Goal: Information Seeking & Learning: Find specific page/section

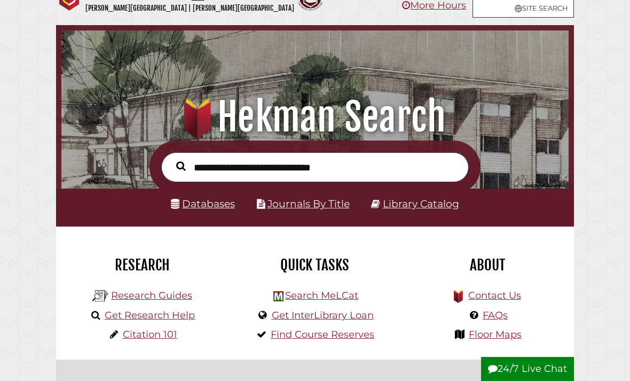
scroll to position [31, 0]
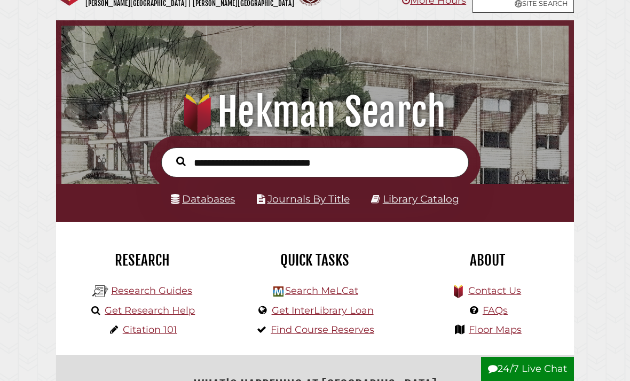
click at [257, 159] on input "text" at bounding box center [315, 162] width 308 height 30
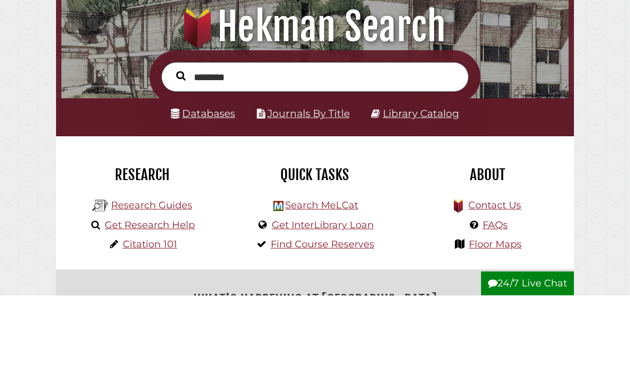
click at [180, 155] on button "Search" at bounding box center [181, 162] width 20 height 14
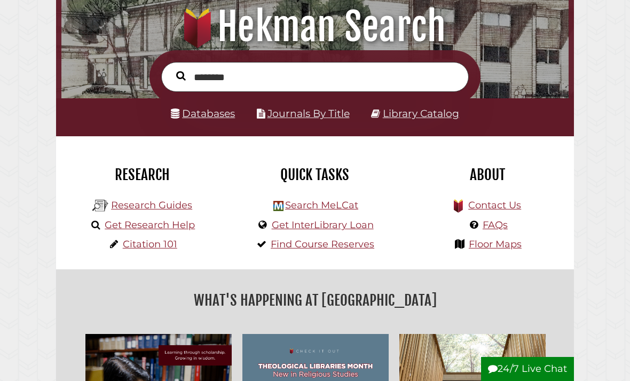
click at [221, 119] on link "Databases" at bounding box center [203, 113] width 64 height 12
click at [429, 76] on input "********" at bounding box center [315, 77] width 308 height 30
type input "**********"
click at [180, 76] on button "Search" at bounding box center [181, 76] width 20 height 14
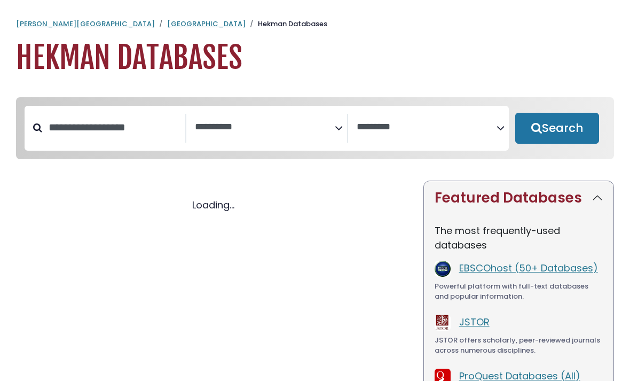
select select "Database Subject Filter"
select select "Database Vendors Filter"
select select "Database Subject Filter"
select select "Database Vendors Filter"
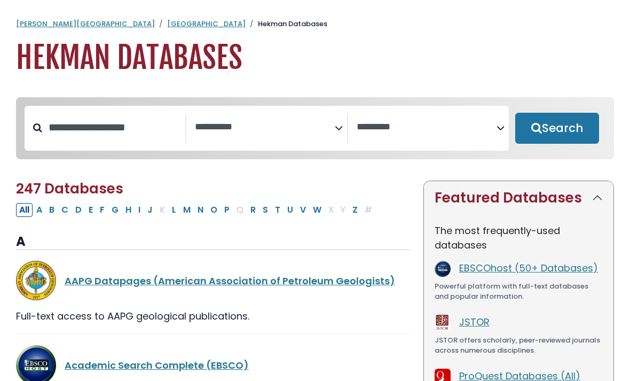
click at [274, 132] on textarea "Search" at bounding box center [265, 127] width 140 height 11
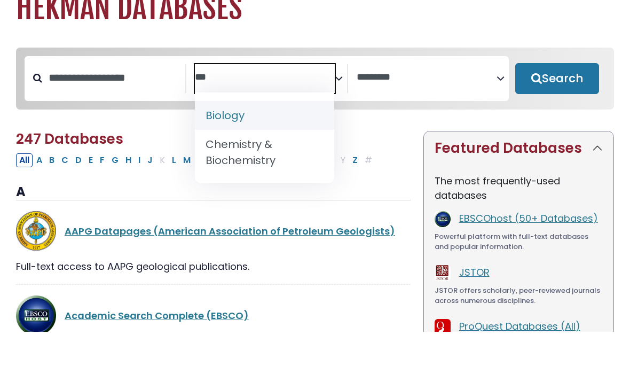
type textarea "***"
select select "*****"
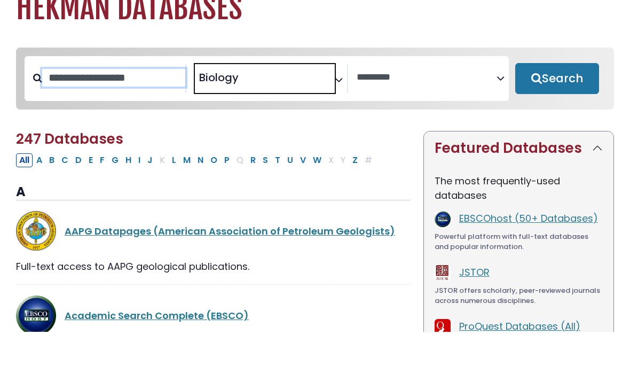
click at [73, 119] on input "Search database by title or keyword" at bounding box center [113, 128] width 143 height 18
type input "********"
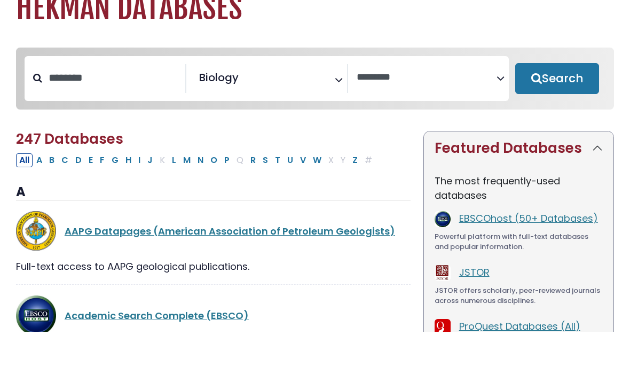
click at [566, 113] on button "Search" at bounding box center [557, 128] width 84 height 31
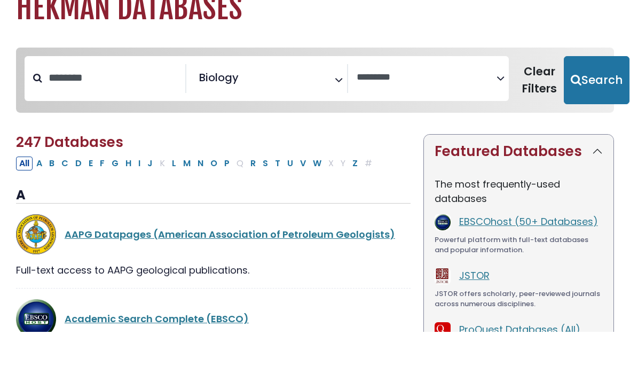
scroll to position [50, 0]
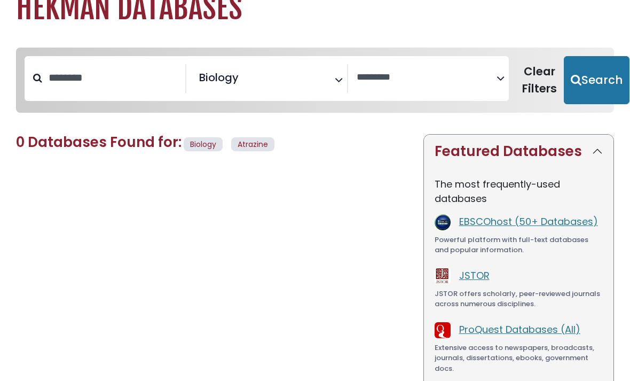
select select "Database Vendors Filter"
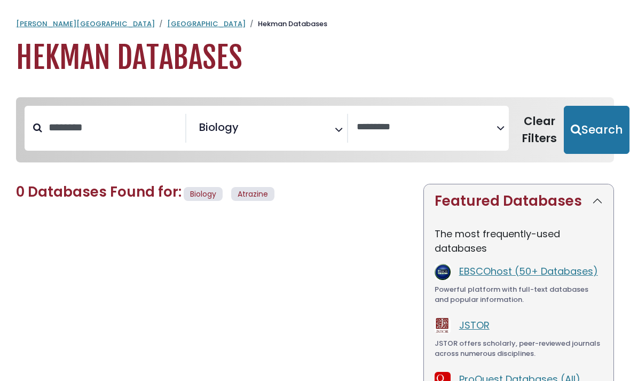
click at [247, 133] on textarea "Search" at bounding box center [244, 130] width 7 height 11
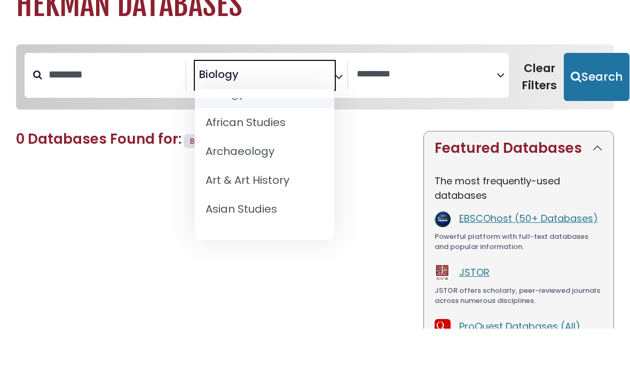
scroll to position [19, 0]
click at [144, 119] on input "********" at bounding box center [113, 128] width 143 height 18
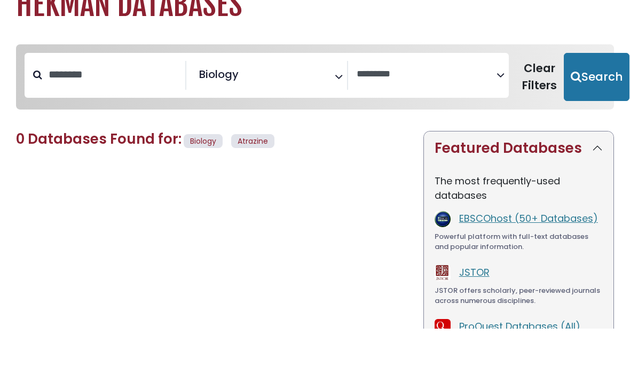
click at [103, 40] on h1 "Hekman Databases" at bounding box center [315, 58] width 598 height 36
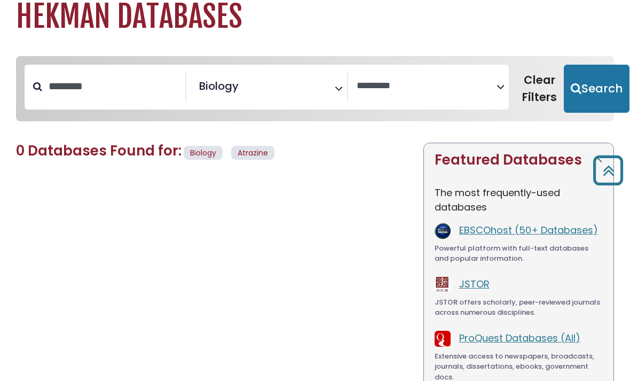
scroll to position [0, 0]
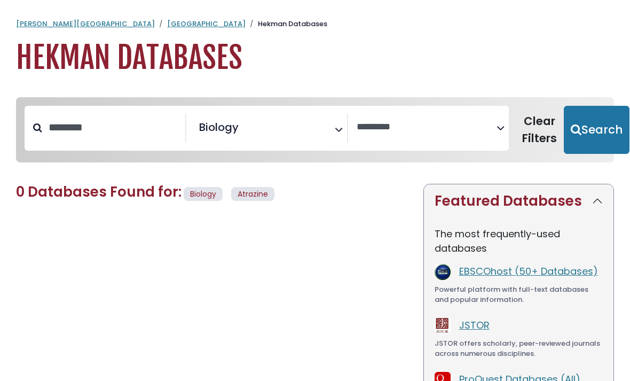
scroll to position [50, 0]
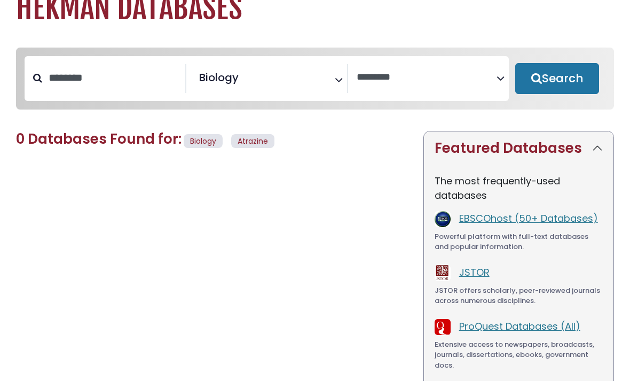
select select "Database Subject Filter"
select select "Database Vendors Filter"
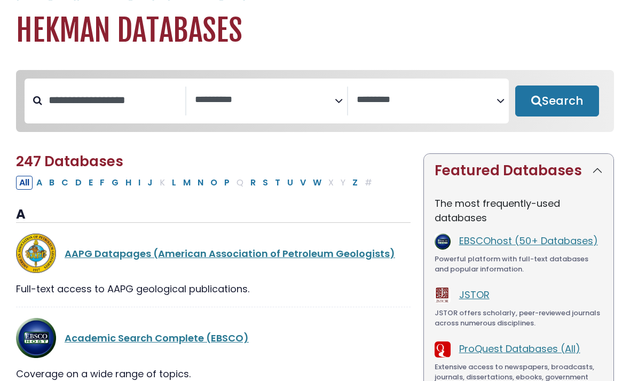
scroll to position [23, 0]
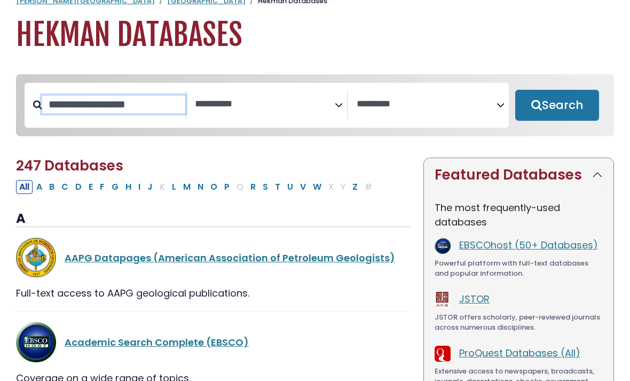
click at [123, 99] on input "Search database by title or keyword" at bounding box center [113, 105] width 143 height 18
type input "********"
click at [574, 107] on button "Search" at bounding box center [557, 105] width 84 height 31
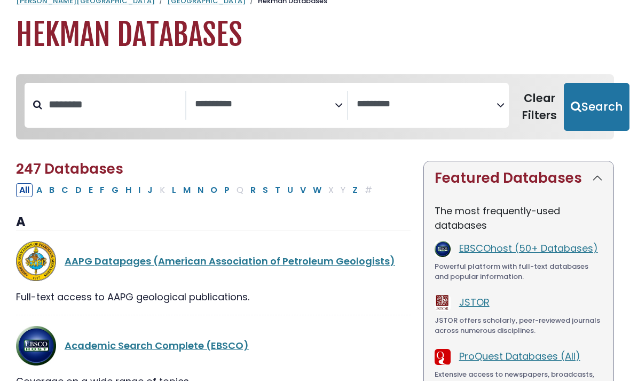
select select "Database Subject Filter"
select select "Database Vendors Filter"
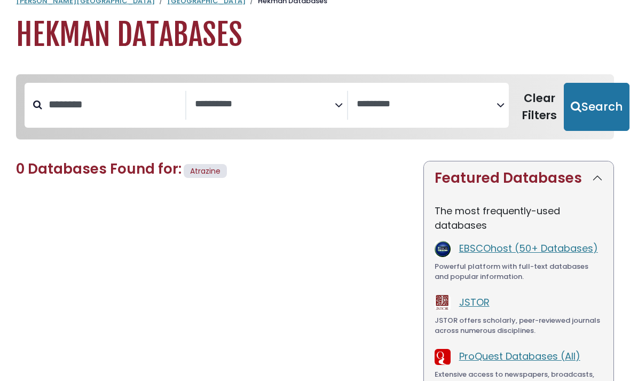
click at [312, 106] on textarea "Search" at bounding box center [265, 104] width 140 height 11
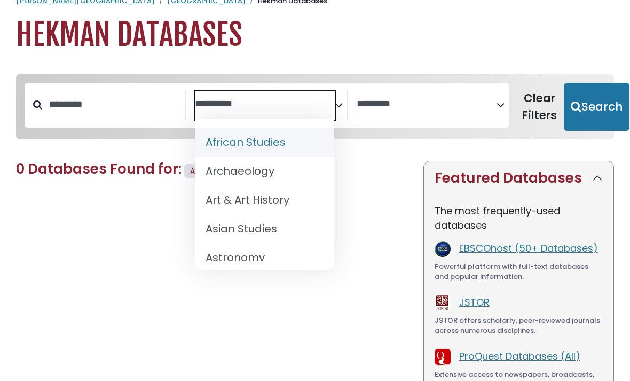
click at [408, 101] on textarea "Search" at bounding box center [427, 104] width 140 height 11
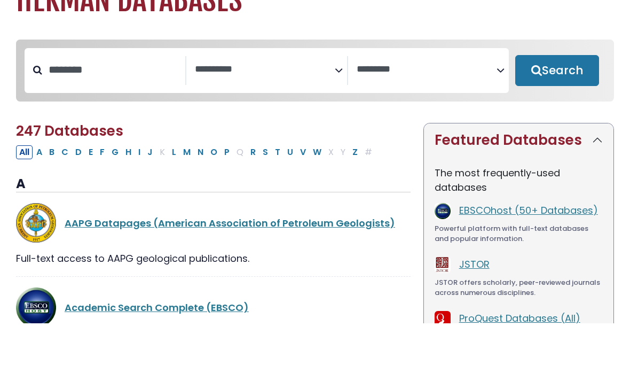
select select "Database Subject Filter"
select select "Database Vendors Filter"
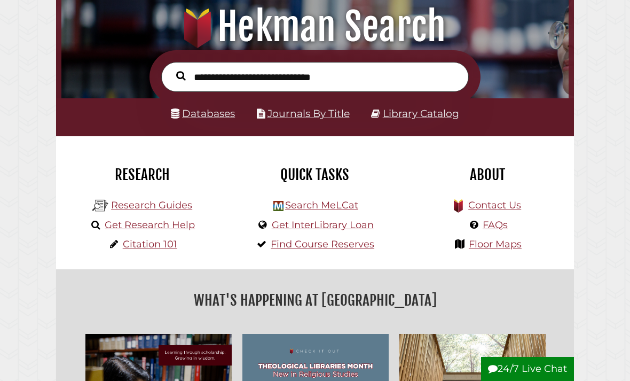
scroll to position [168, 502]
click at [213, 116] on link "Databases" at bounding box center [203, 113] width 64 height 12
click at [209, 116] on link "Databases" at bounding box center [203, 113] width 64 height 12
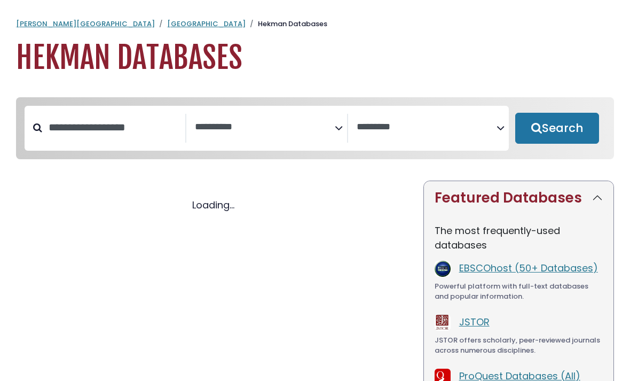
select select "Database Subject Filter"
select select "Database Vendors Filter"
select select "Database Subject Filter"
select select "Database Vendors Filter"
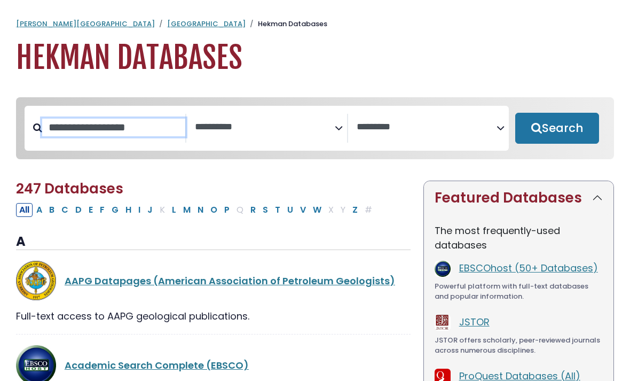
click at [62, 125] on input "Search database by title or keyword" at bounding box center [113, 128] width 143 height 18
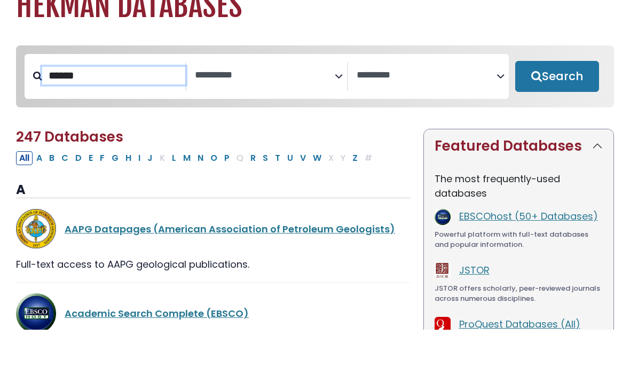
type input "******"
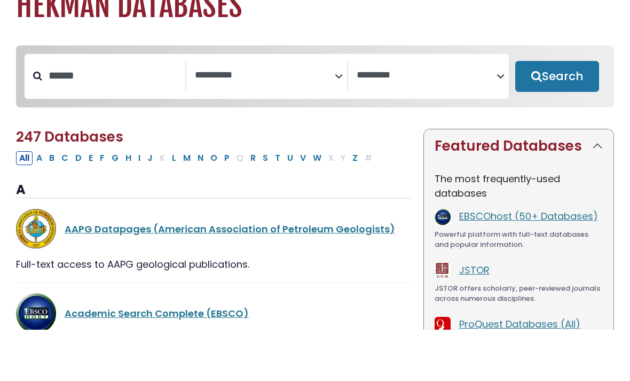
click at [565, 113] on button "Search" at bounding box center [557, 128] width 84 height 31
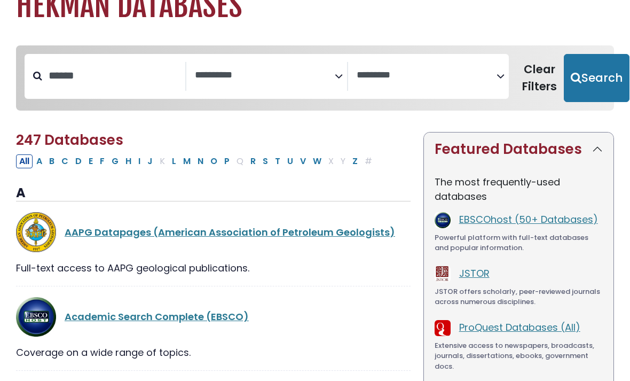
select select "Database Subject Filter"
select select "Database Vendors Filter"
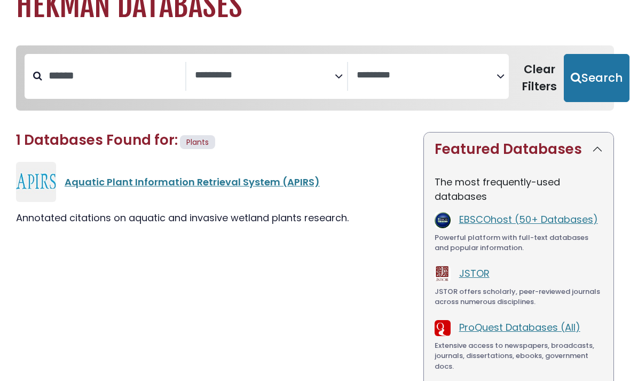
click at [119, 178] on link "Aquatic Plant Information Retrieval System (APIRS)" at bounding box center [192, 181] width 255 height 13
